Goal: Information Seeking & Learning: Learn about a topic

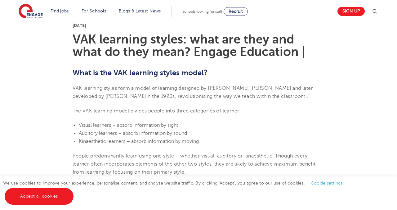
scroll to position [161, 0]
click at [26, 204] on link "Accept all cookies" at bounding box center [39, 196] width 69 height 17
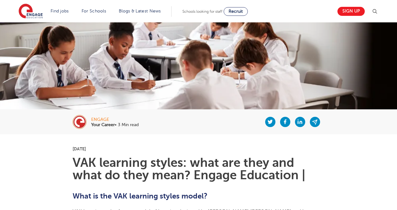
scroll to position [0, 0]
